Goal: Navigation & Orientation: Find specific page/section

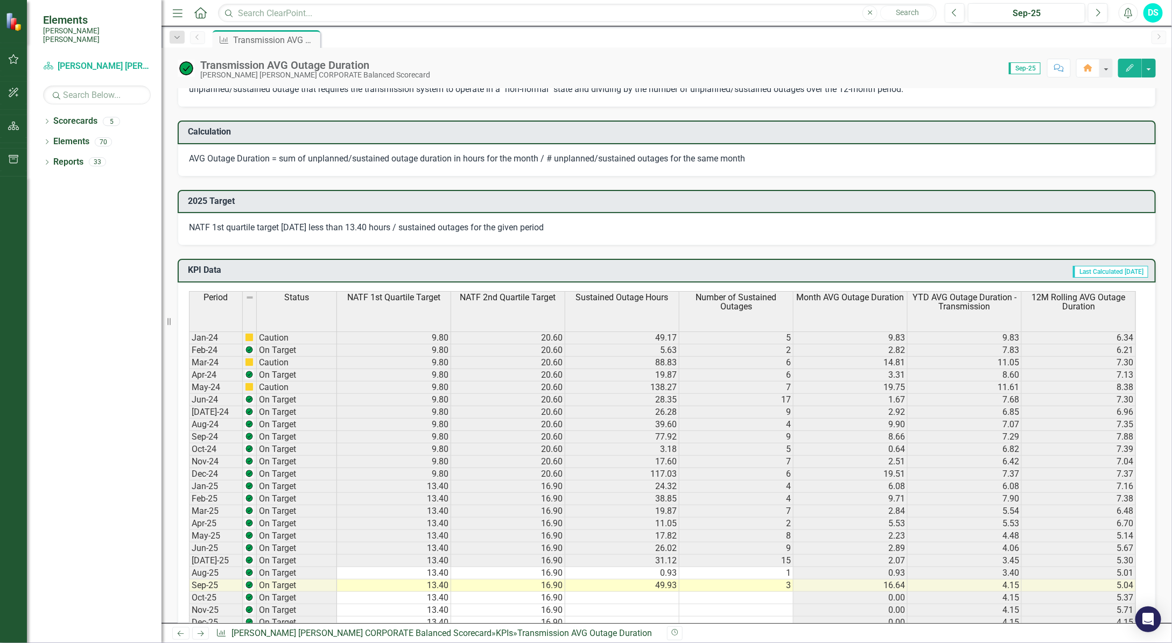
scroll to position [673, 0]
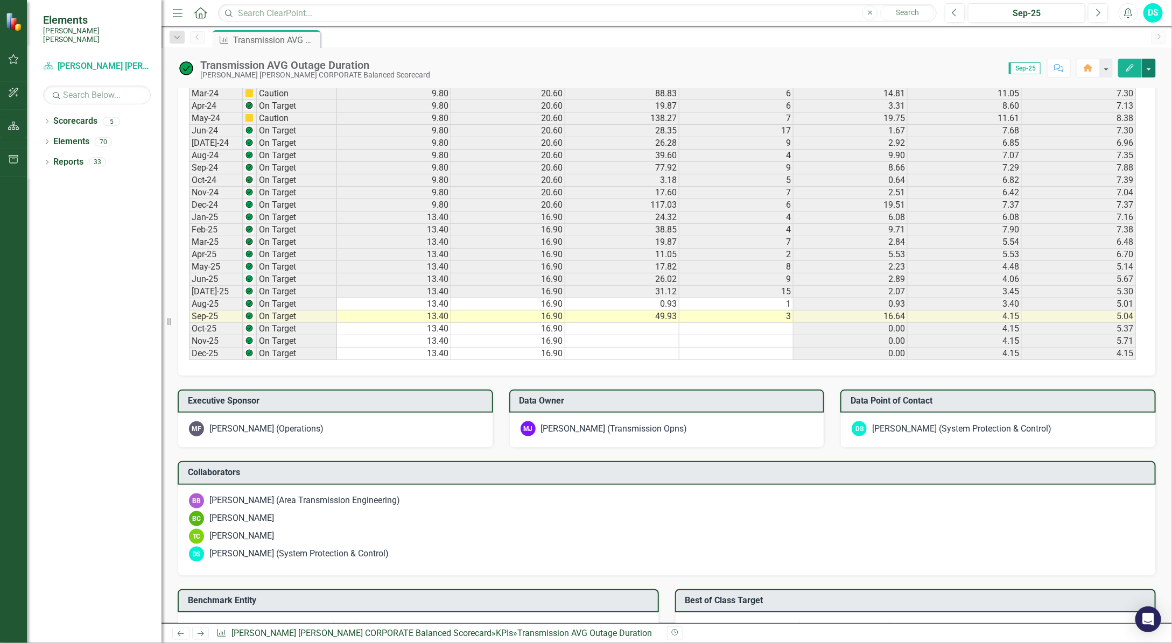
click at [812, 69] on button "button" at bounding box center [1149, 68] width 14 height 19
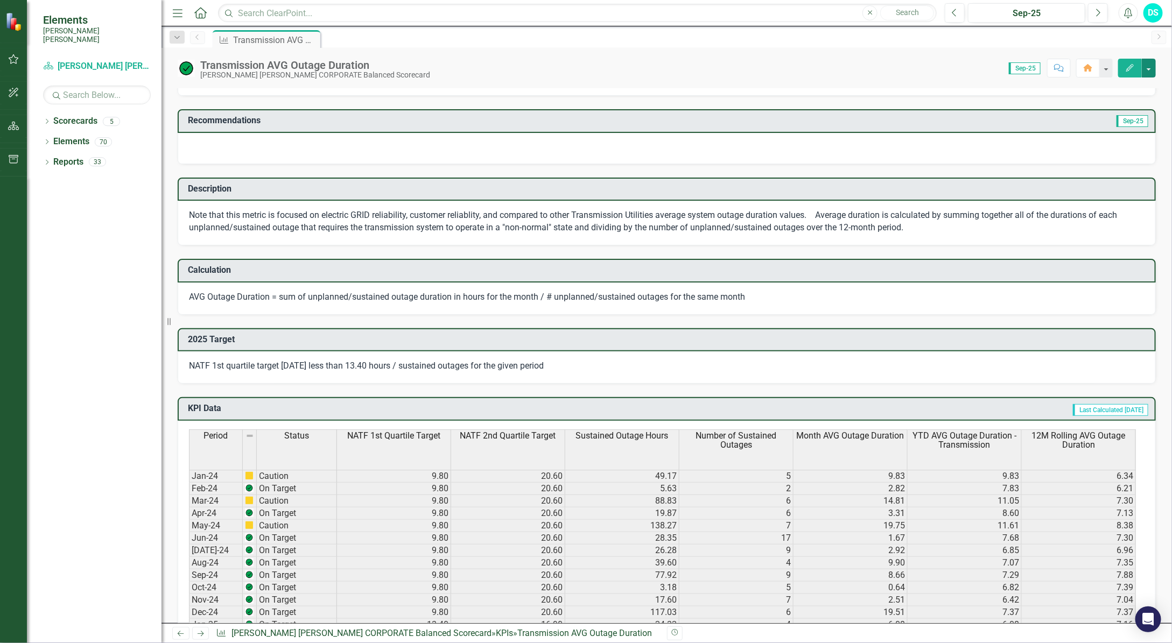
scroll to position [0, 0]
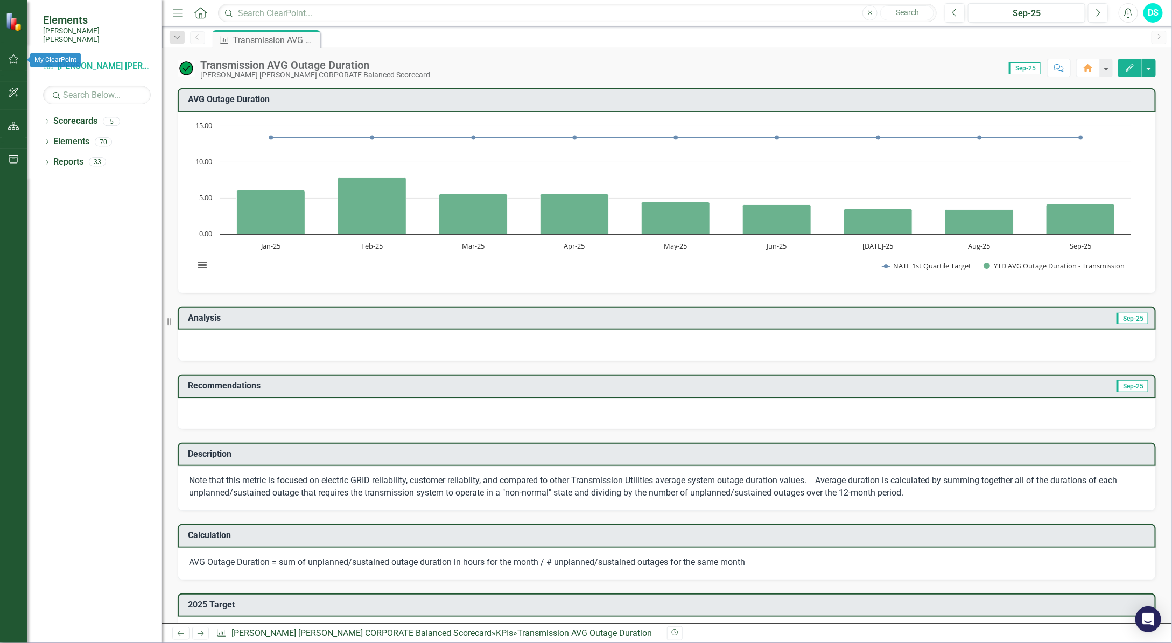
click at [10, 58] on icon "button" at bounding box center [13, 59] width 11 height 9
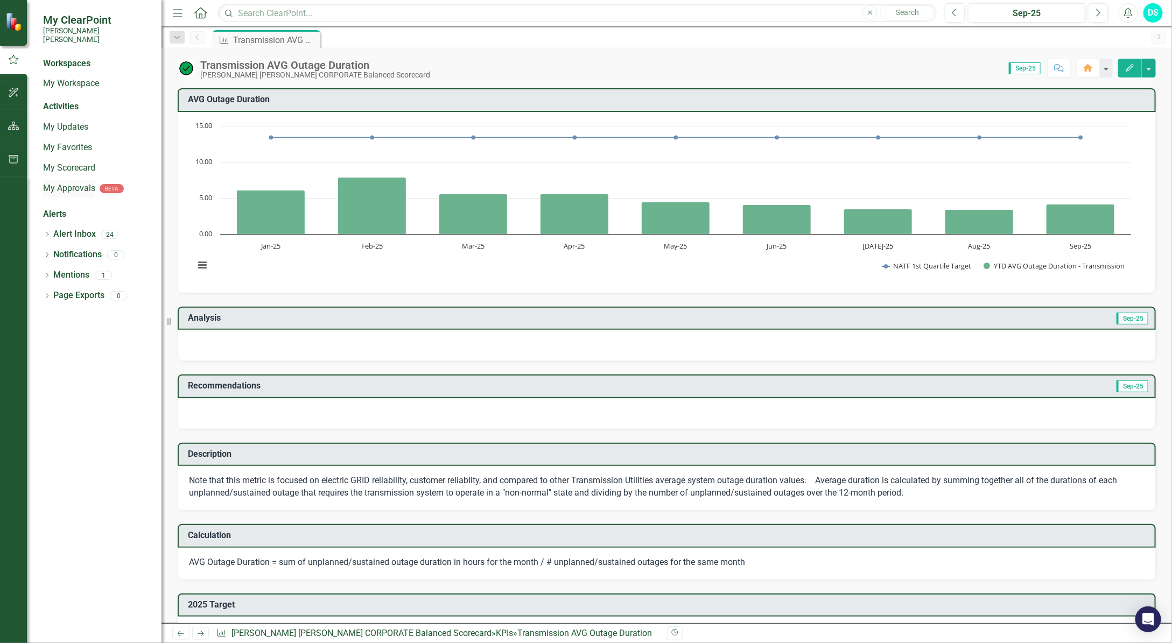
click at [75, 183] on link "My Approvals" at bounding box center [69, 189] width 52 height 12
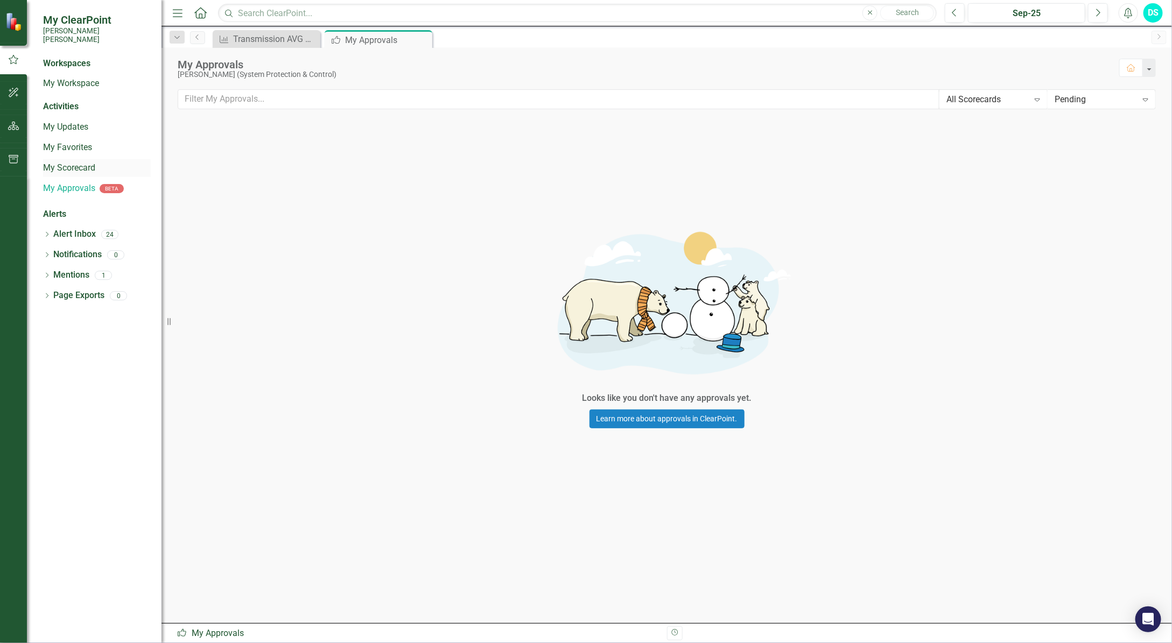
click at [76, 162] on link "My Scorecard" at bounding box center [97, 168] width 108 height 12
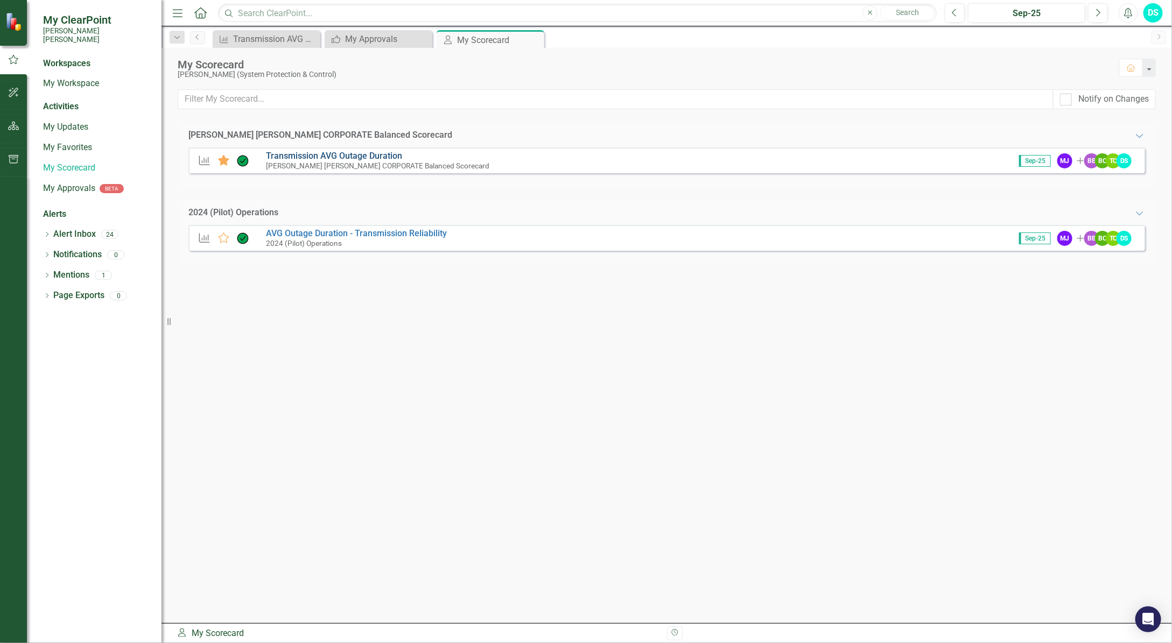
click at [294, 160] on link "Transmission AVG Outage Duration" at bounding box center [334, 156] width 136 height 10
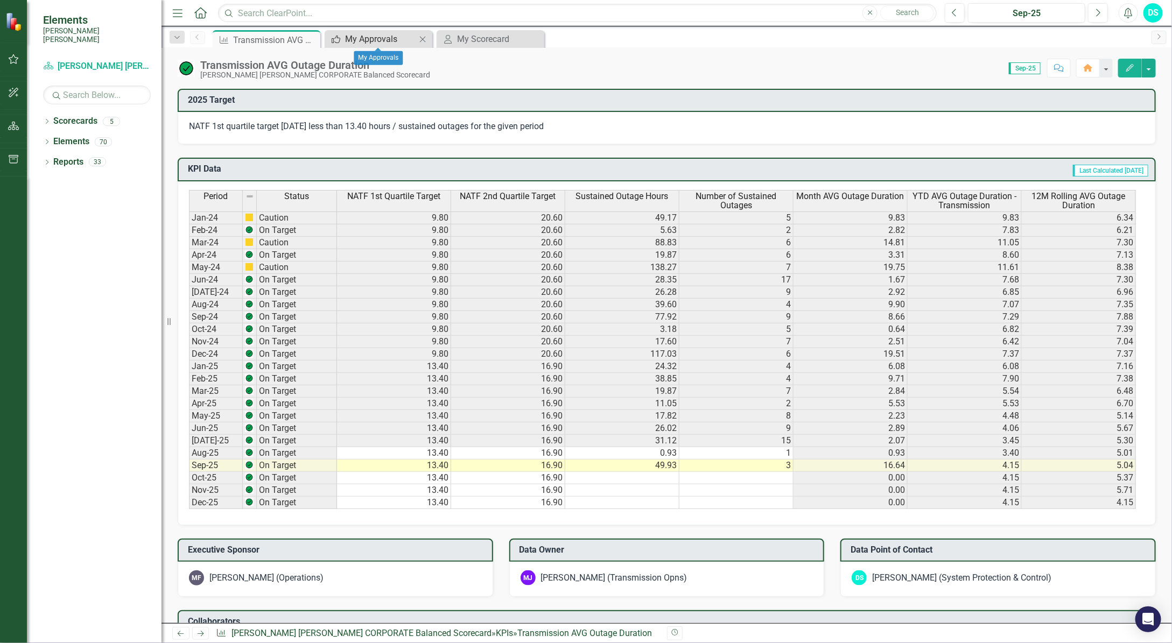
click at [375, 38] on div "My Approvals" at bounding box center [380, 38] width 71 height 13
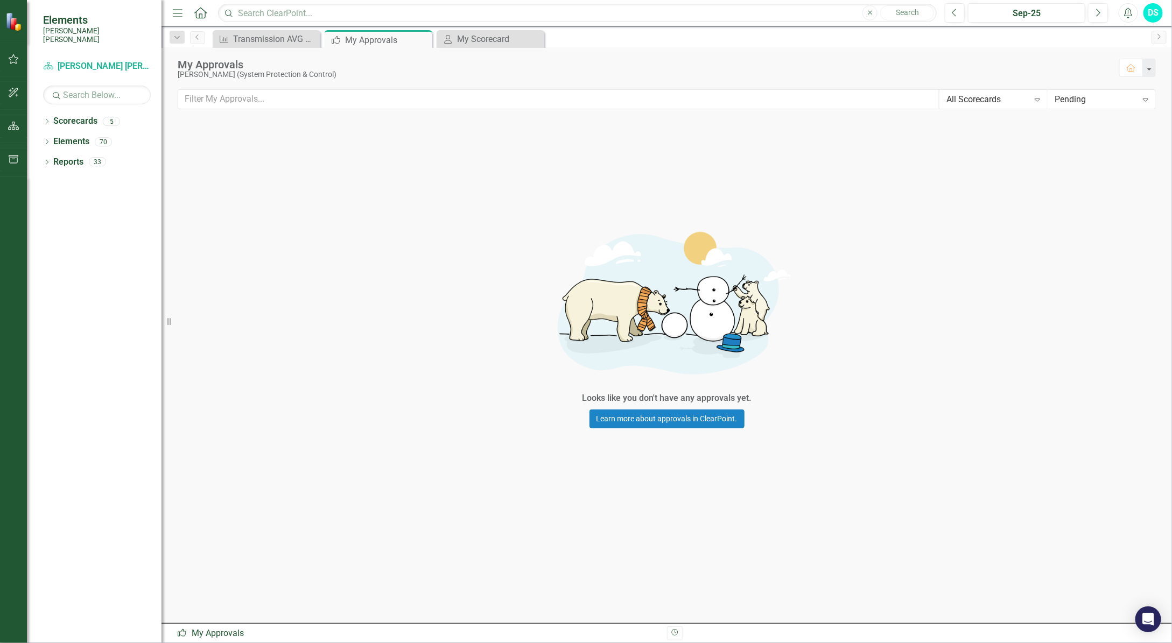
click at [812, 100] on icon "Expand" at bounding box center [1037, 99] width 11 height 9
click at [812, 122] on div "All Scorecards" at bounding box center [995, 119] width 90 height 12
click at [812, 100] on icon "Expand" at bounding box center [1145, 99] width 11 height 9
click at [812, 117] on div "All Status" at bounding box center [1103, 118] width 90 height 12
